Goal: Task Accomplishment & Management: Manage account settings

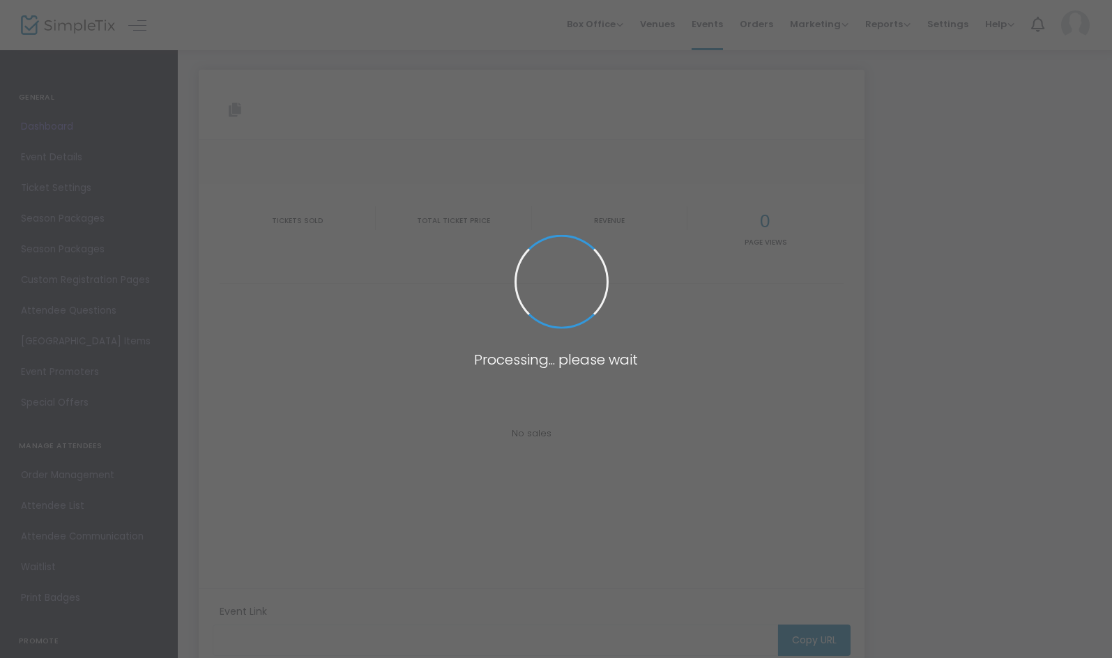
type input "[URL][DOMAIN_NAME]"
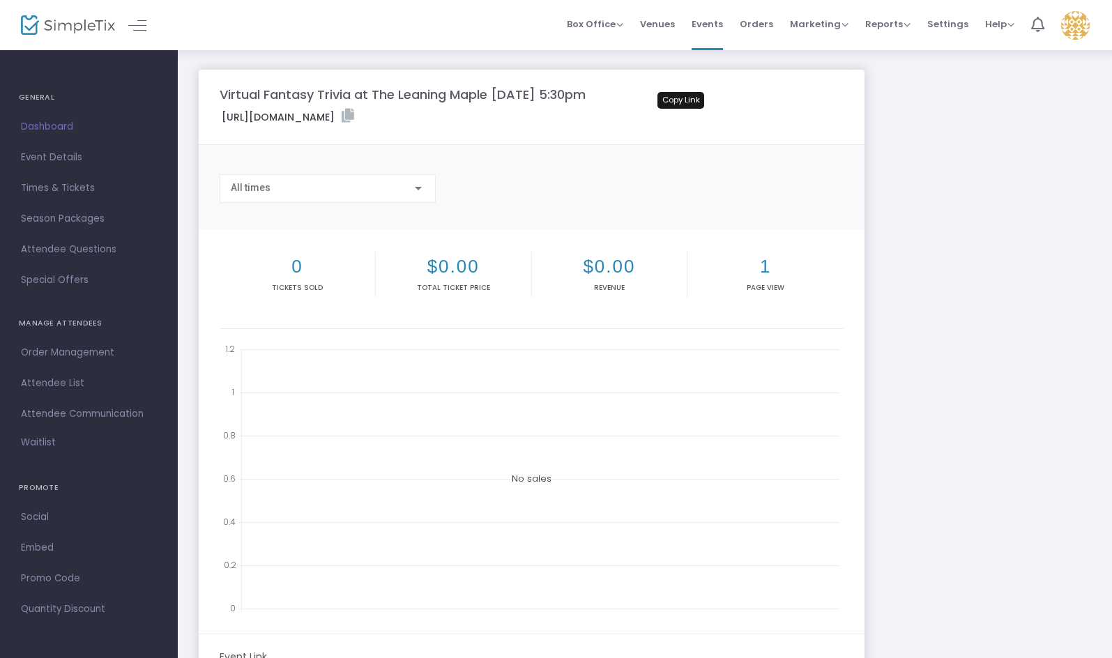
click at [354, 114] on icon at bounding box center [348, 116] width 13 height 14
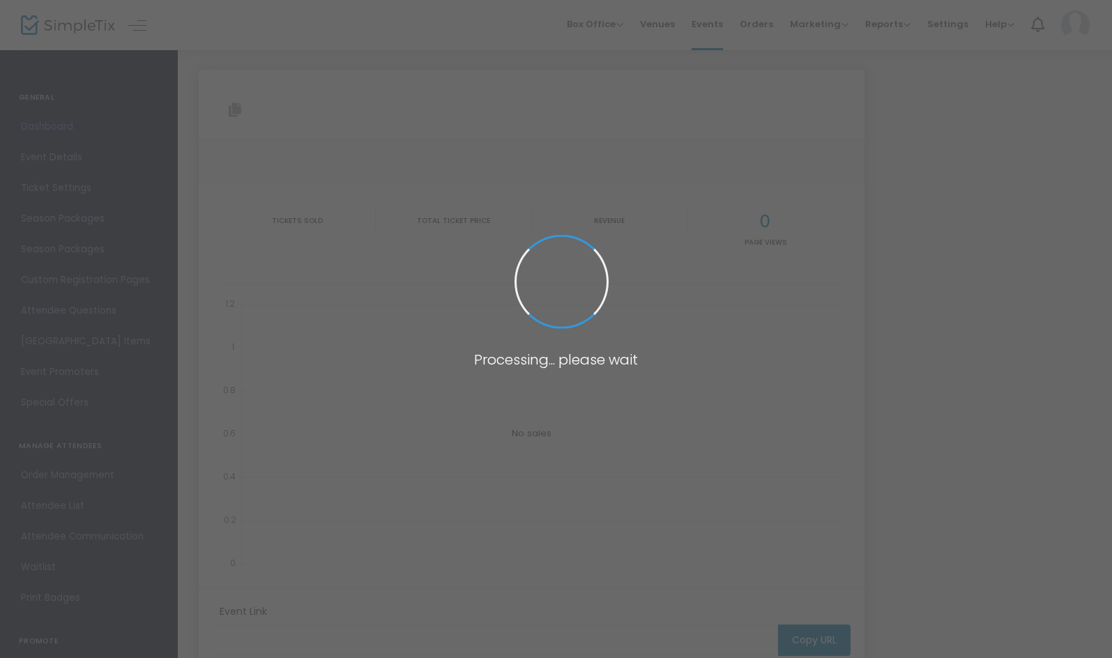
type input "[URL][DOMAIN_NAME]"
